Goal: Information Seeking & Learning: Find specific fact

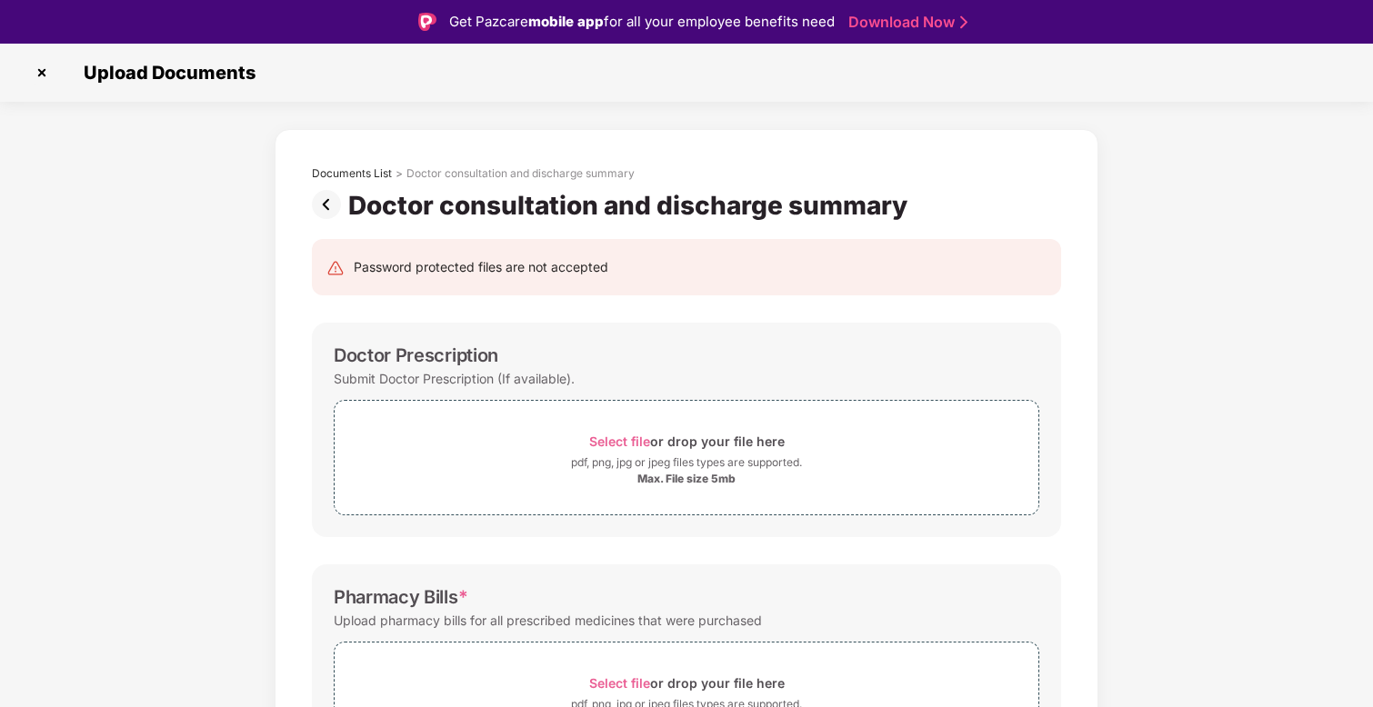
click at [43, 76] on img at bounding box center [41, 72] width 29 height 29
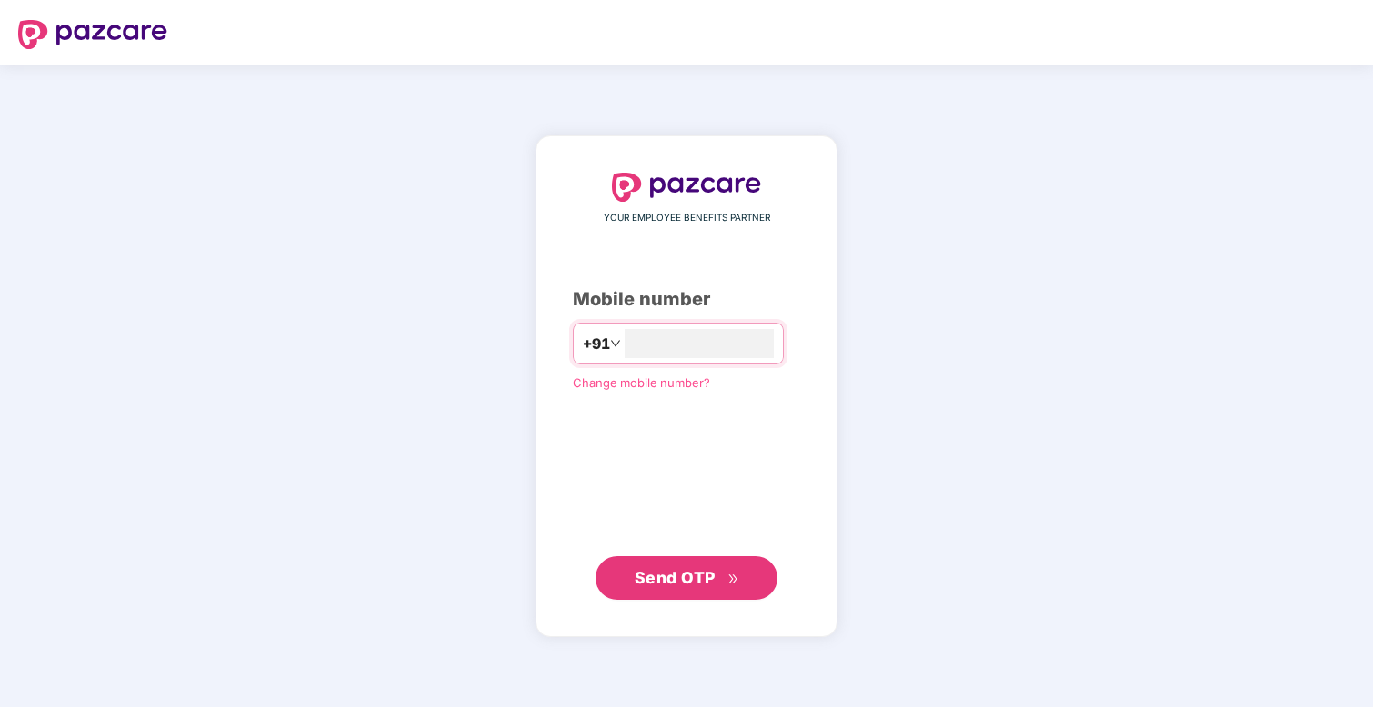
type input "**********"
click at [687, 573] on span "Send OTP" at bounding box center [675, 577] width 81 height 19
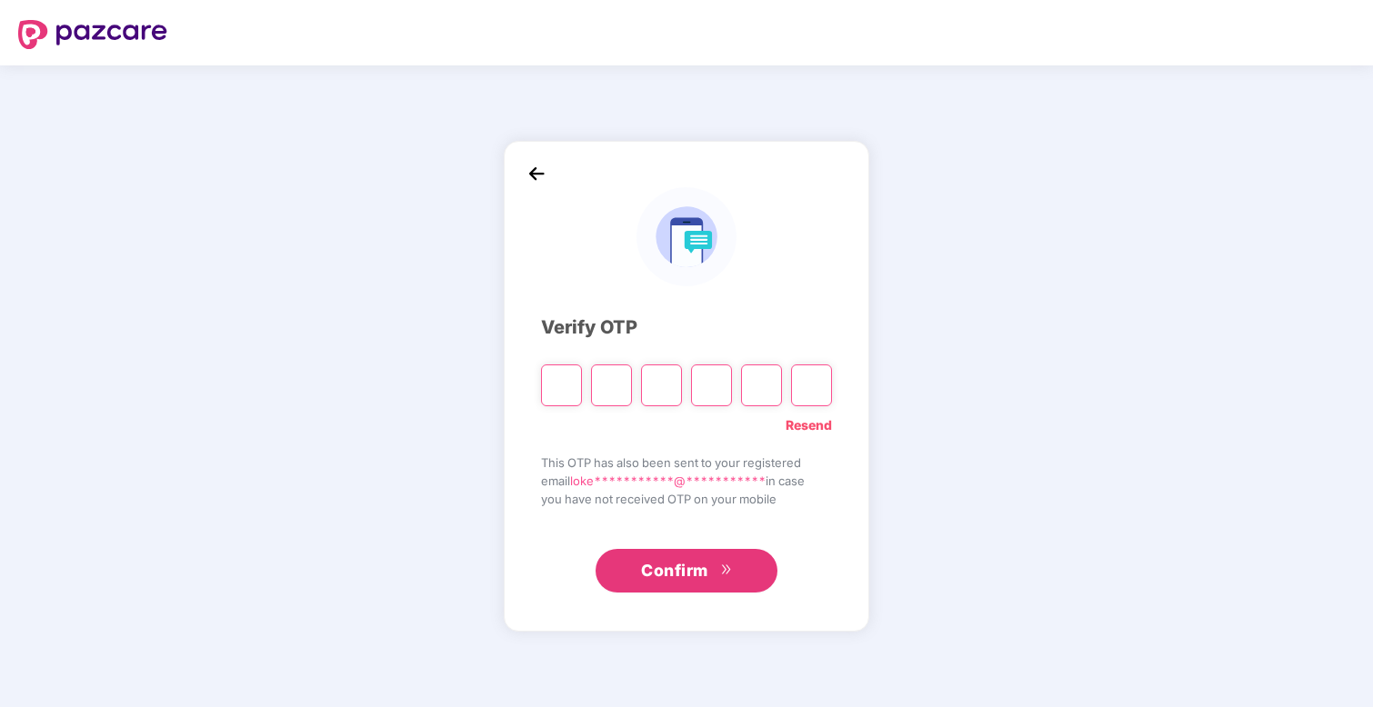
type input "*"
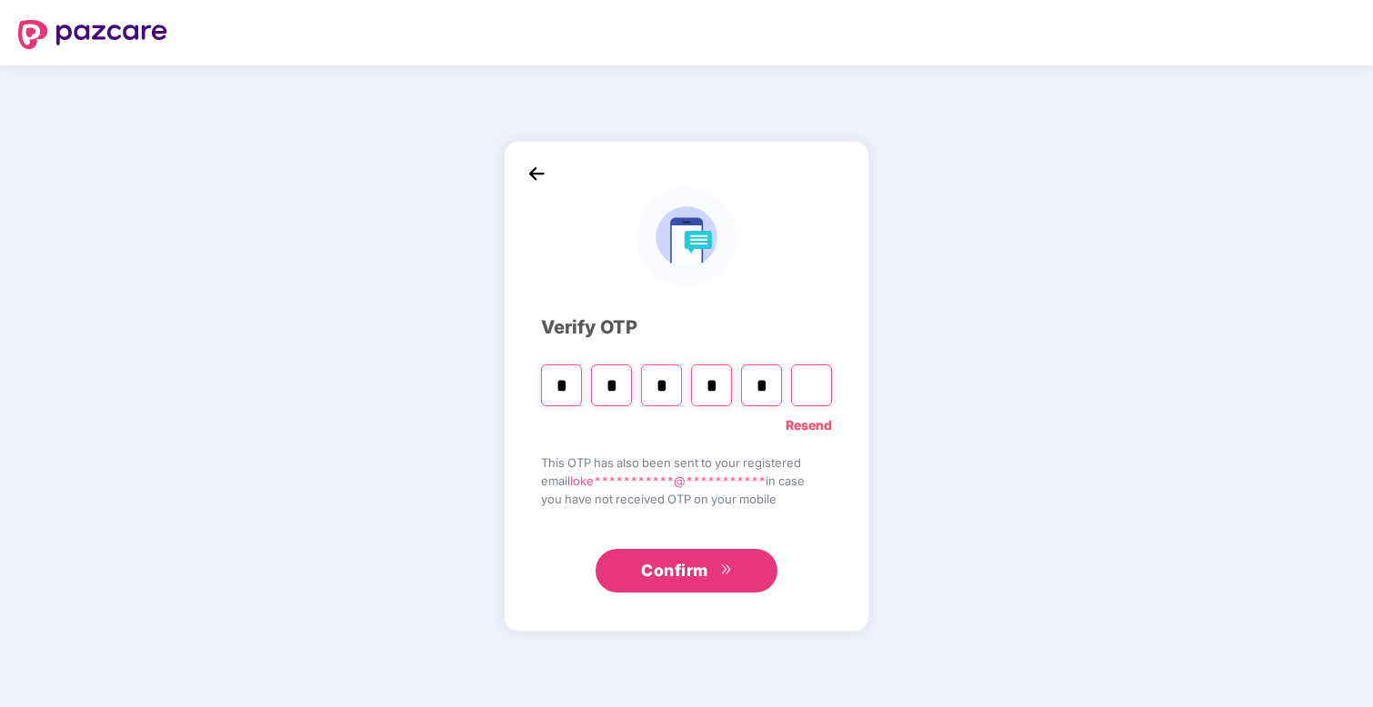
type input "*"
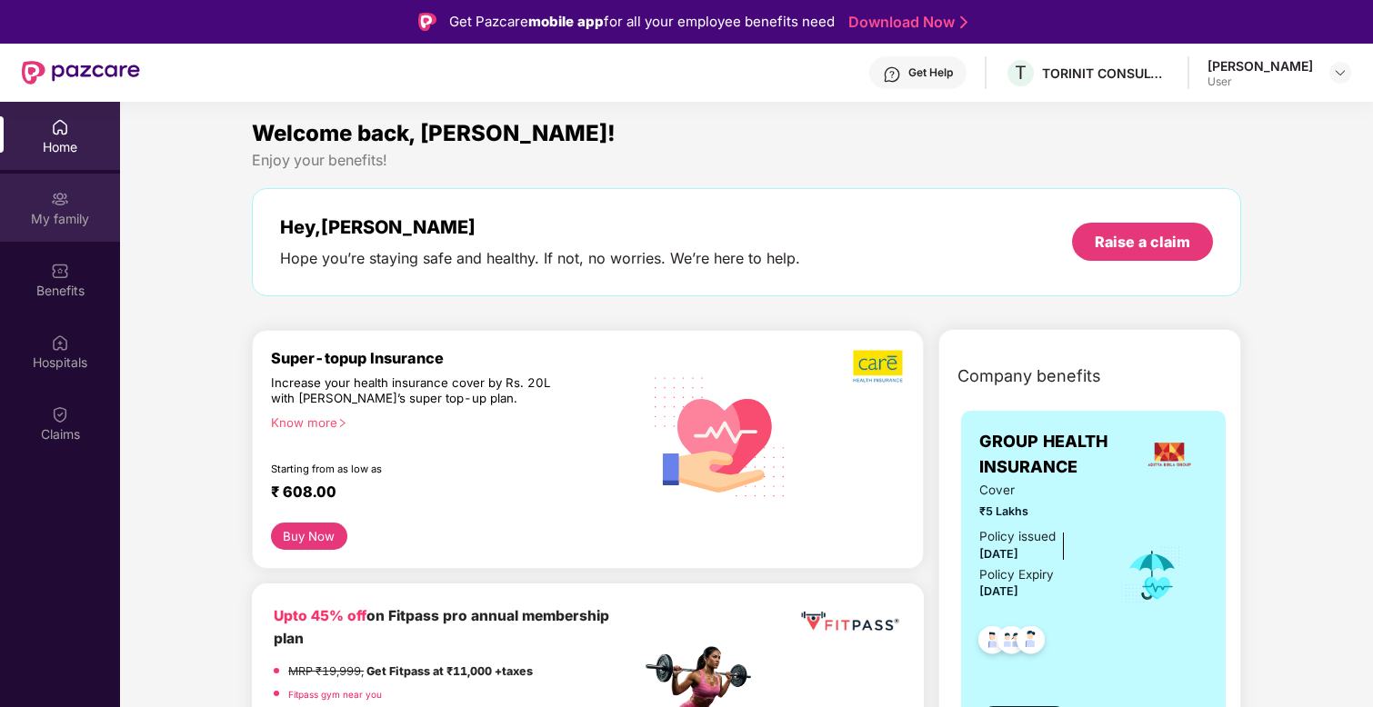
click at [70, 214] on div "My family" at bounding box center [60, 219] width 120 height 18
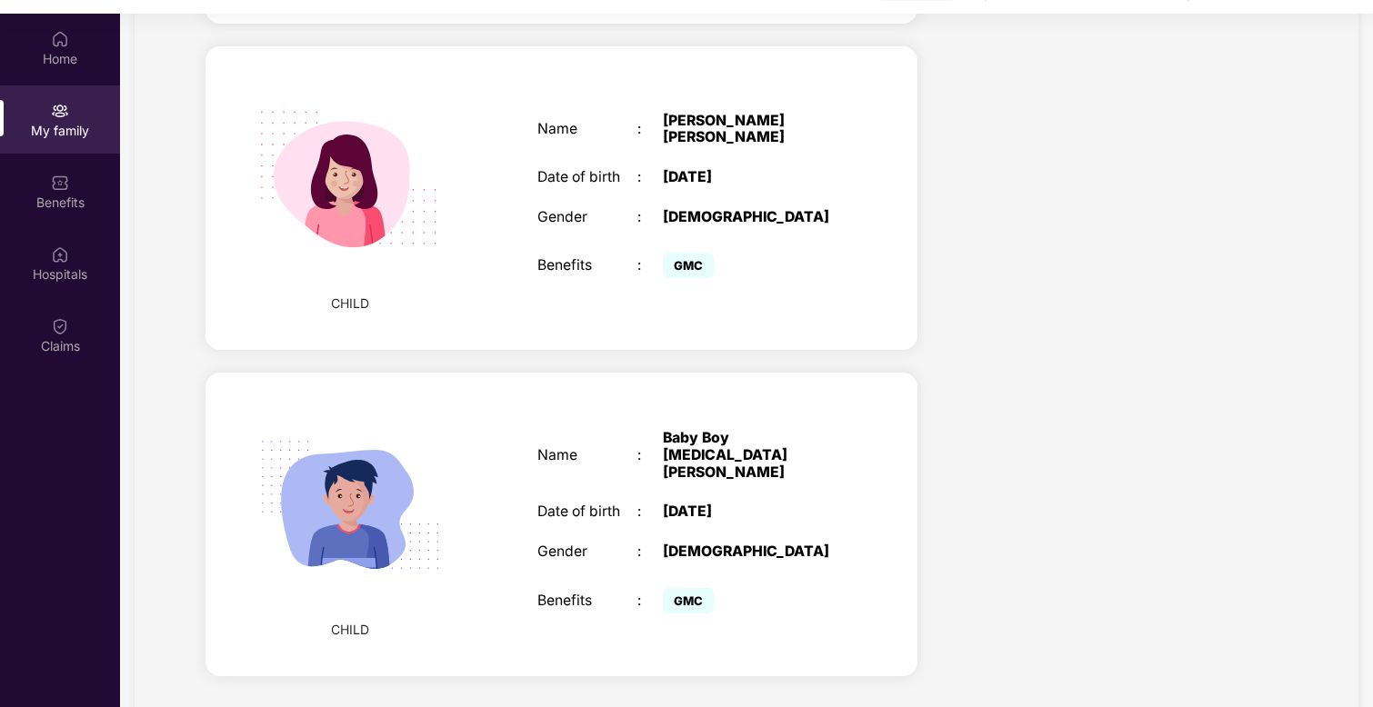
scroll to position [102, 0]
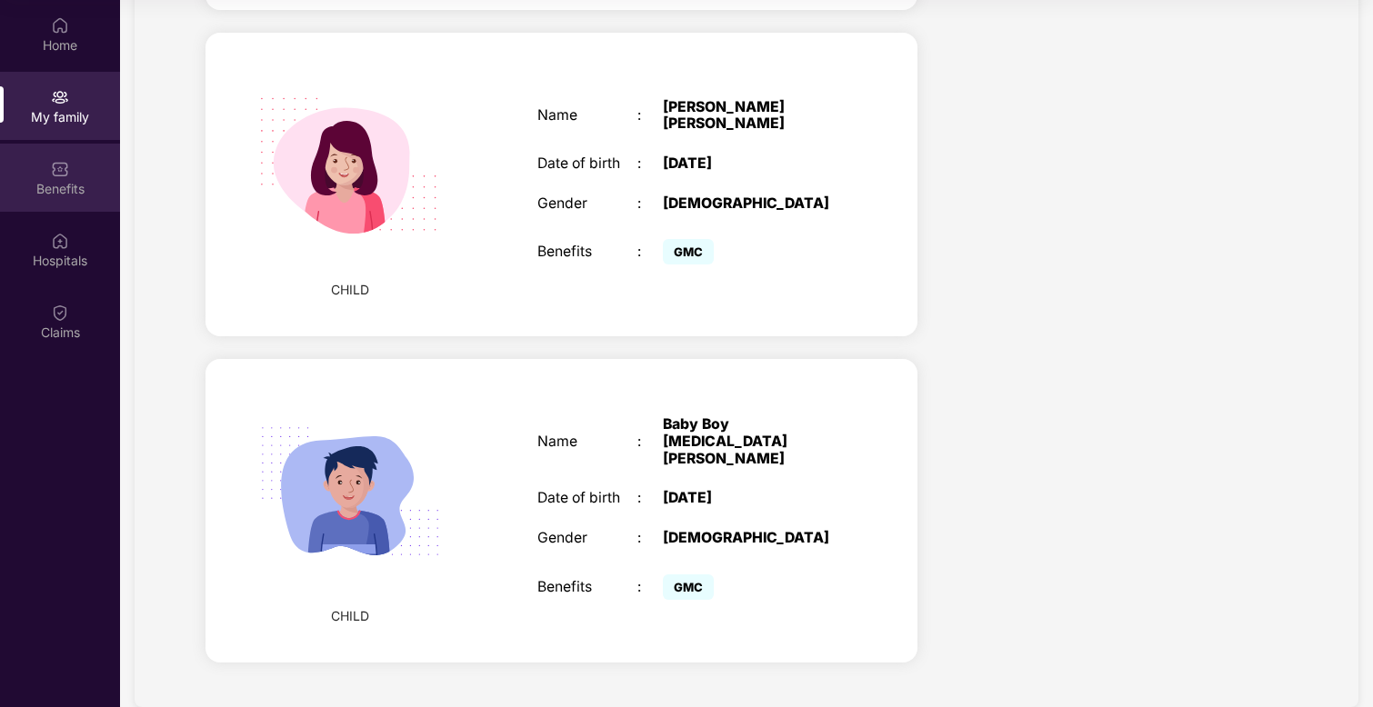
click at [86, 175] on div "Benefits" at bounding box center [60, 178] width 120 height 68
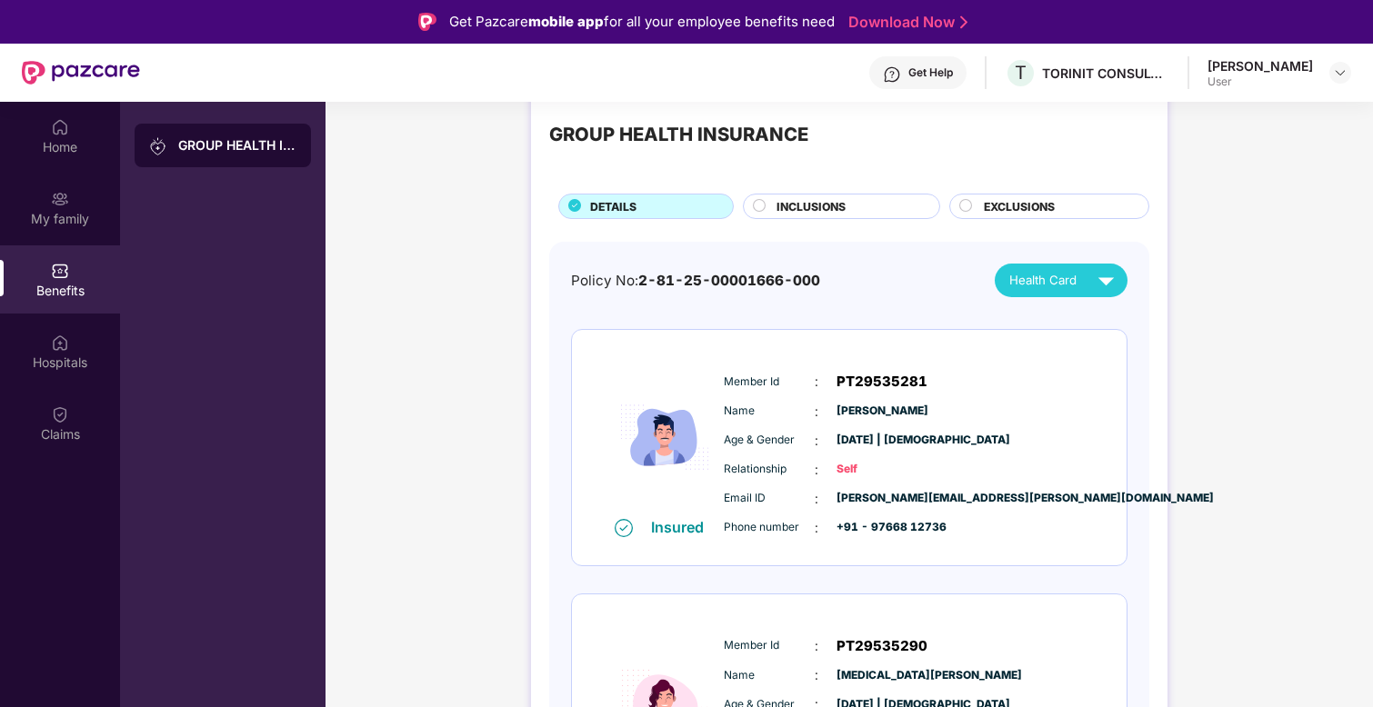
scroll to position [41, 0]
drag, startPoint x: 823, startPoint y: 277, endPoint x: 642, endPoint y: 275, distance: 181.0
click at [642, 275] on div "Policy No: 2-81-25-00001666-000 Health Card" at bounding box center [849, 280] width 557 height 34
copy span "2-81-25-00001666-000"
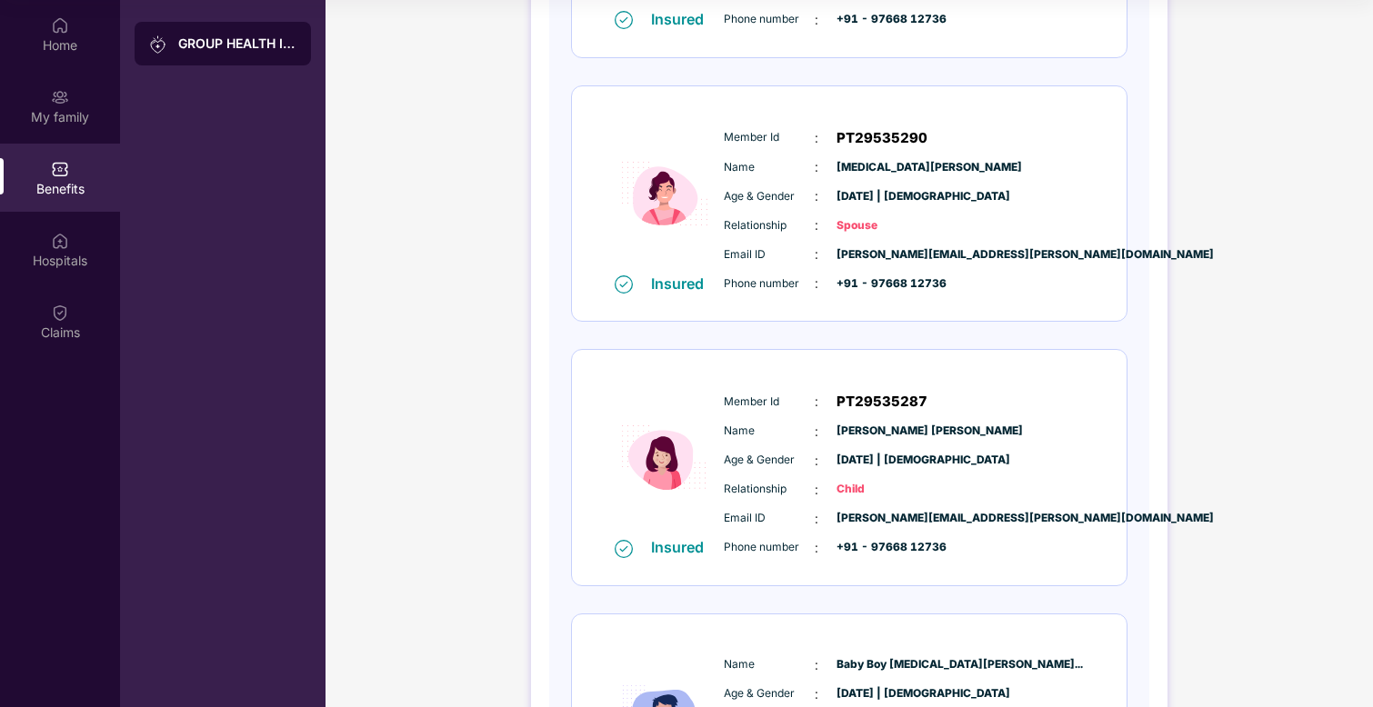
scroll to position [0, 0]
